Goal: Task Accomplishment & Management: Use online tool/utility

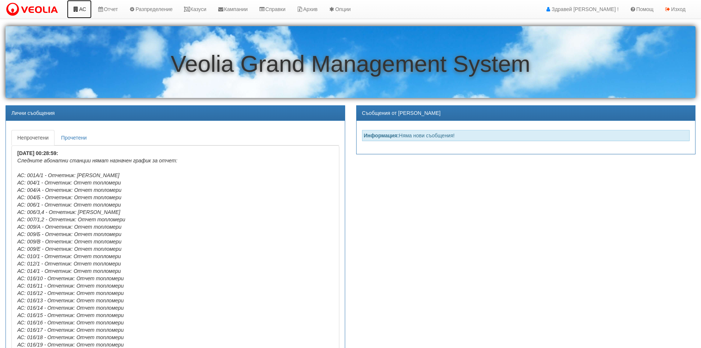
click at [76, 9] on icon at bounding box center [75, 9] width 7 height 5
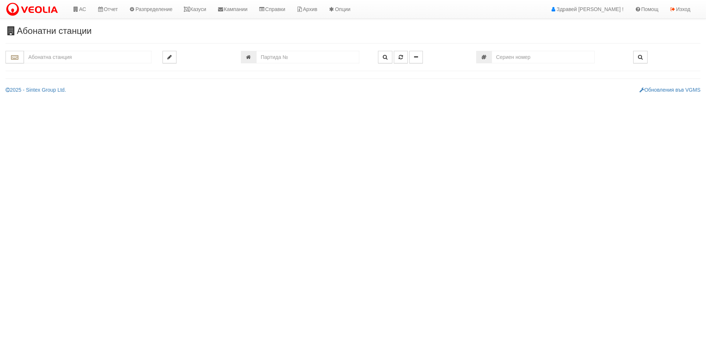
click at [61, 60] on input "text" at bounding box center [88, 57] width 128 height 13
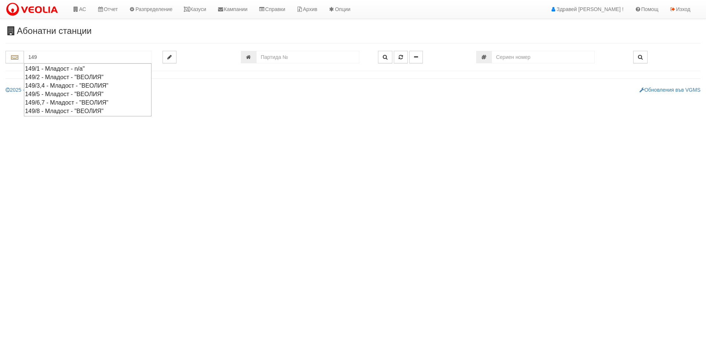
click at [51, 112] on div "149/8 - Младост - "ВЕОЛИЯ"" at bounding box center [87, 111] width 125 height 8
type input "149/8 - Младост - "ВЕОЛИЯ""
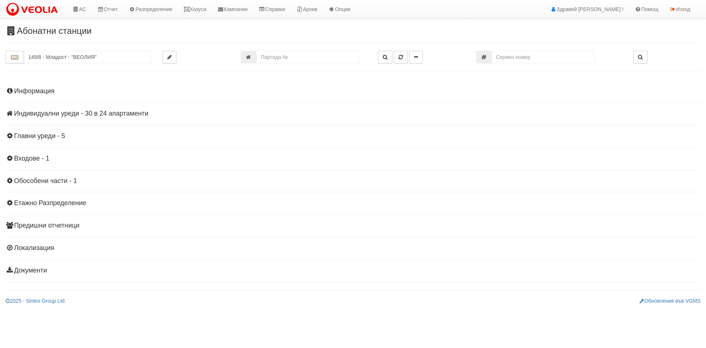
click at [45, 111] on h4 "Индивидуални уреди - 30 в 24 апартаменти" at bounding box center [353, 113] width 695 height 7
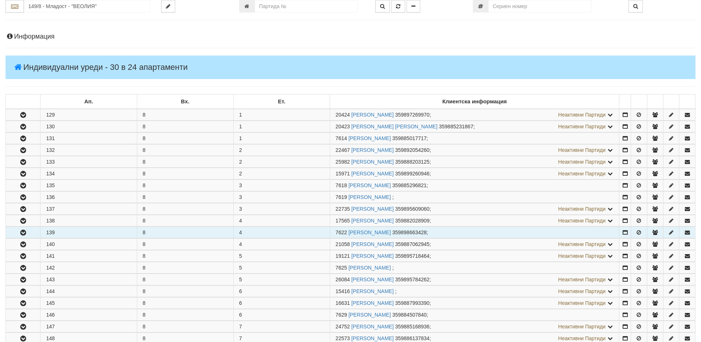
scroll to position [110, 0]
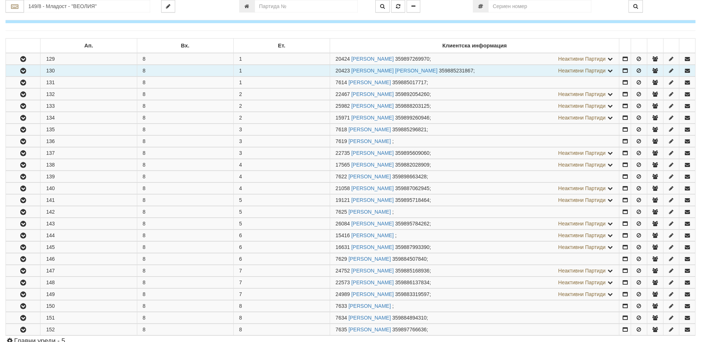
click at [28, 70] on button "button" at bounding box center [23, 70] width 34 height 11
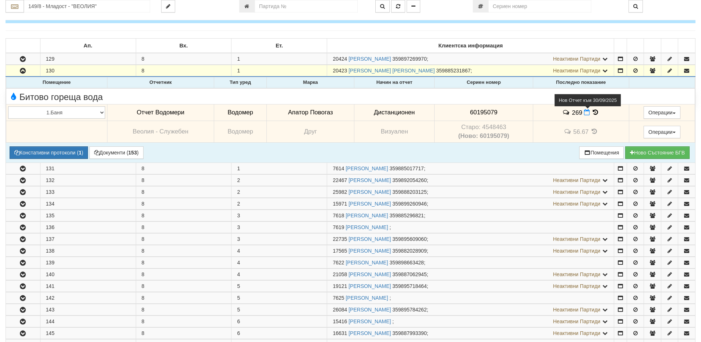
click at [586, 114] on icon at bounding box center [587, 112] width 6 height 6
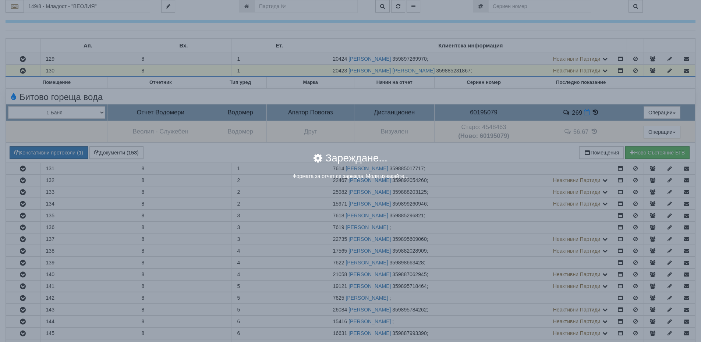
select select "8ac75930-9bfd-e511-80be-8d5a1dced85a"
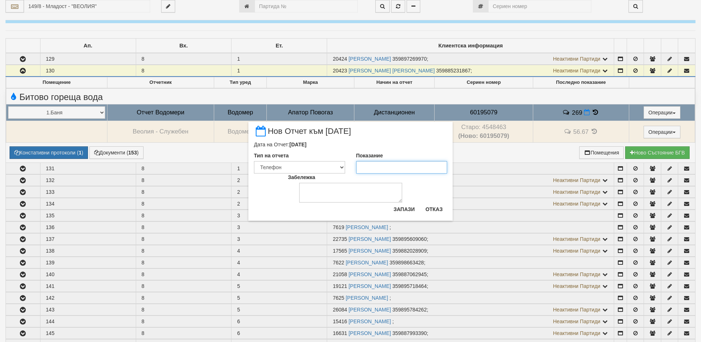
click at [384, 168] on input "Показание" at bounding box center [401, 167] width 91 height 13
type input "276"
click at [406, 210] on button "Запази" at bounding box center [404, 209] width 30 height 12
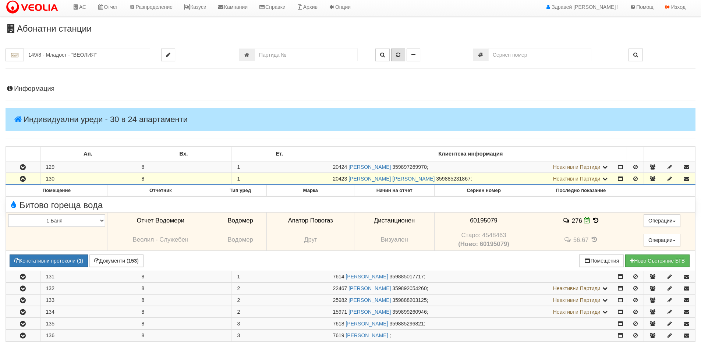
scroll to position [0, 0]
